Goal: Information Seeking & Learning: Learn about a topic

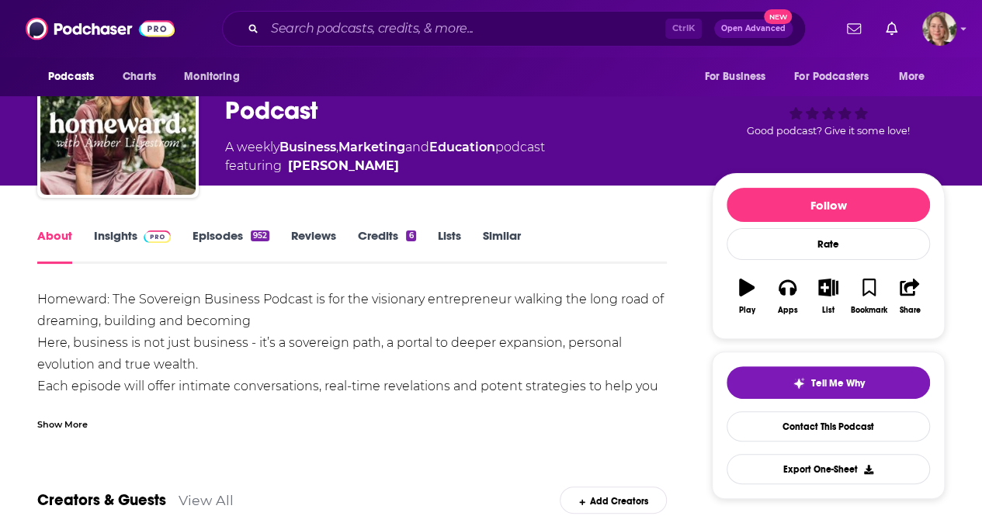
scroll to position [155, 0]
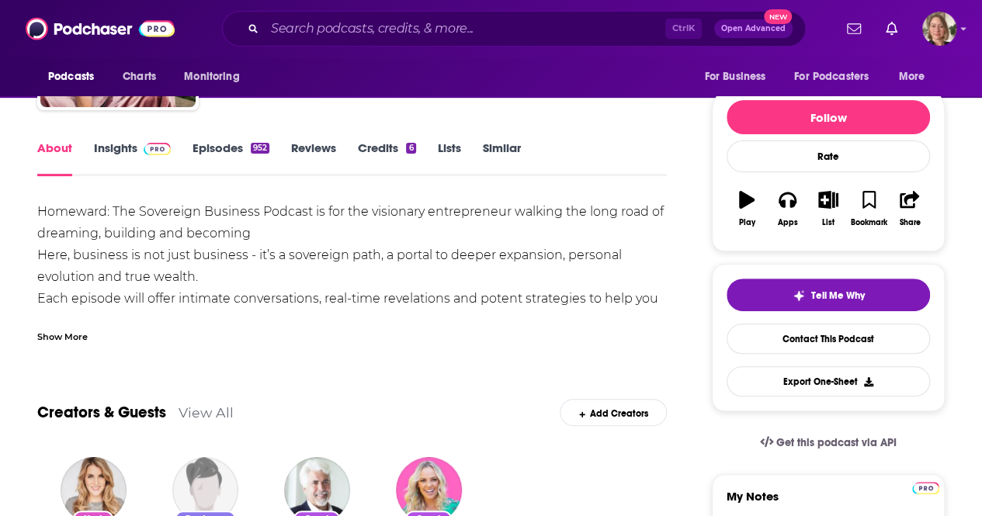
click at [70, 328] on div "Show More" at bounding box center [352, 331] width 630 height 26
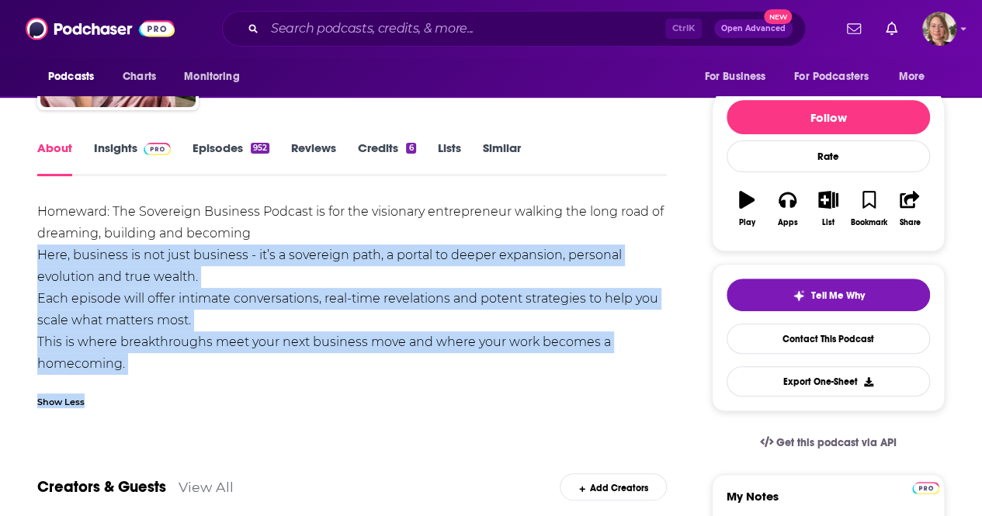
drag, startPoint x: 127, startPoint y: 377, endPoint x: 30, endPoint y: 265, distance: 148.1
click at [92, 338] on div "Homeward: The Sovereign Business Podcast is for the visionary entrepreneur walk…" at bounding box center [352, 288] width 630 height 174
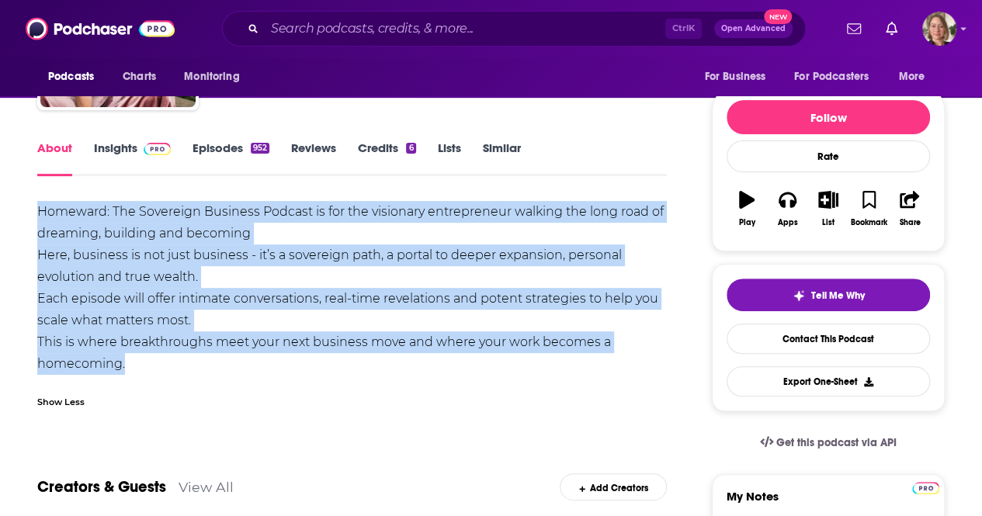
drag, startPoint x: 137, startPoint y: 372, endPoint x: 27, endPoint y: 223, distance: 185.0
copy div "Homeward: The Sovereign Business Podcast is for the visionary entrepreneur walk…"
click at [789, 220] on div "Apps" at bounding box center [788, 222] width 20 height 9
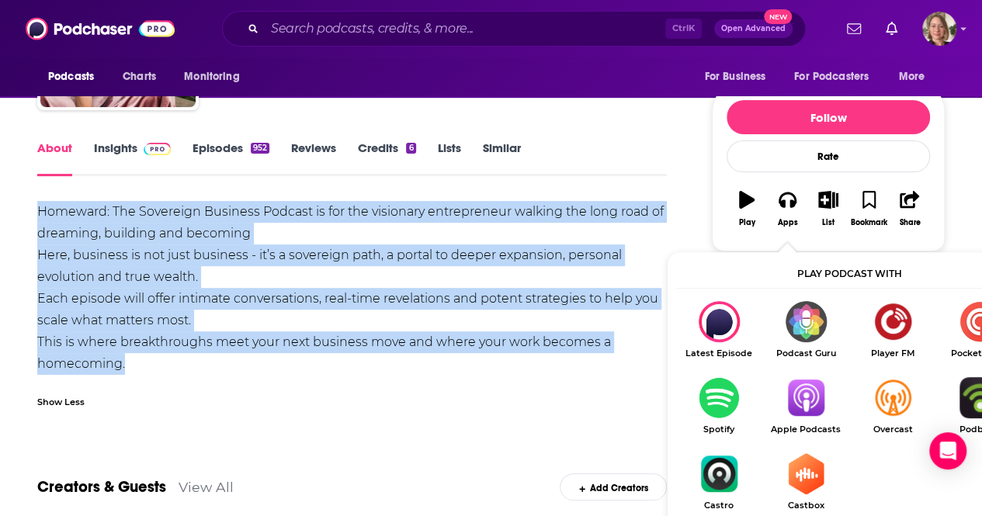
click at [829, 408] on img "Show Listen On dropdown" at bounding box center [806, 397] width 87 height 41
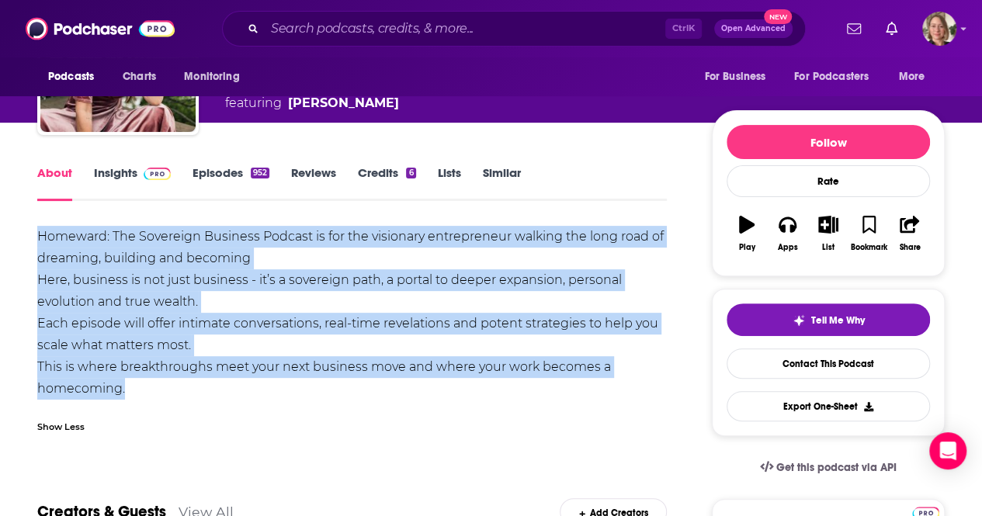
scroll to position [0, 0]
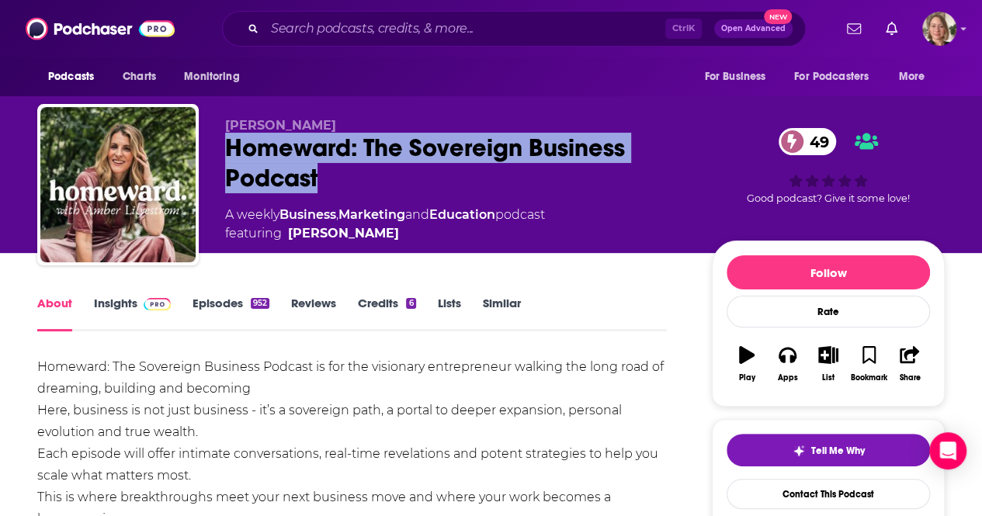
drag, startPoint x: 320, startPoint y: 185, endPoint x: 225, endPoint y: 159, distance: 98.1
click at [225, 159] on div "Homeward: The Sovereign Business Podcast 49" at bounding box center [456, 163] width 462 height 61
copy h1 "Homeward: The Sovereign Business Podcast"
click at [107, 314] on link "Insights" at bounding box center [132, 314] width 77 height 36
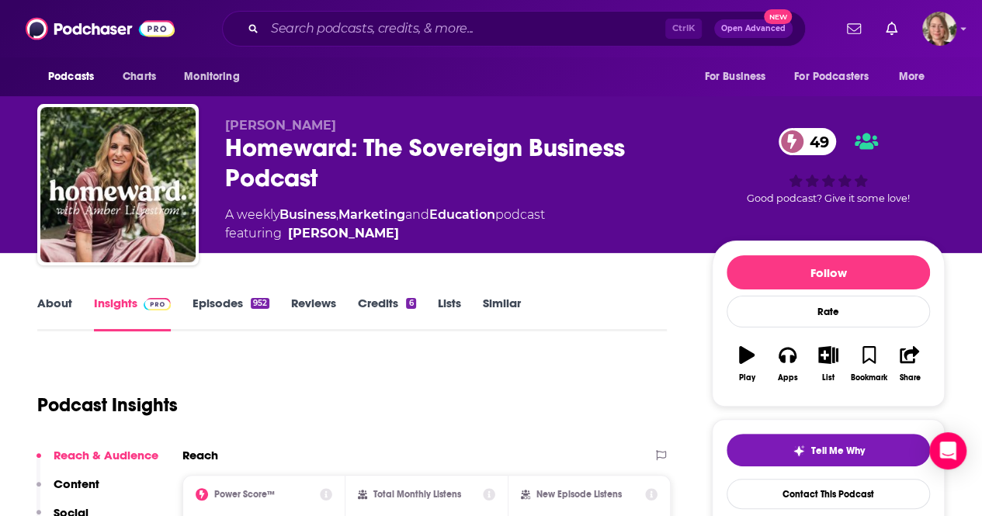
scroll to position [233, 0]
